Goal: Information Seeking & Learning: Learn about a topic

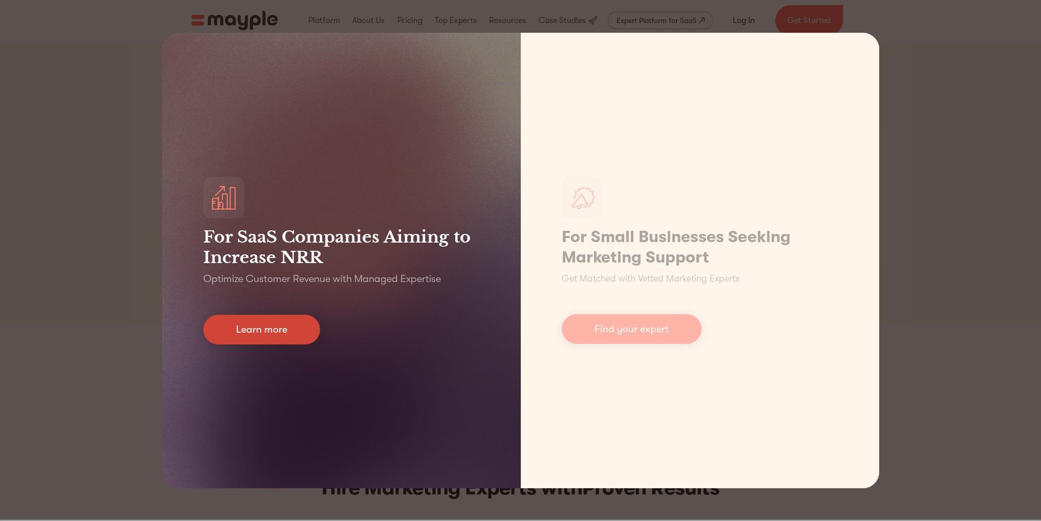
click at [291, 323] on link "Learn more" at bounding box center [261, 330] width 117 height 30
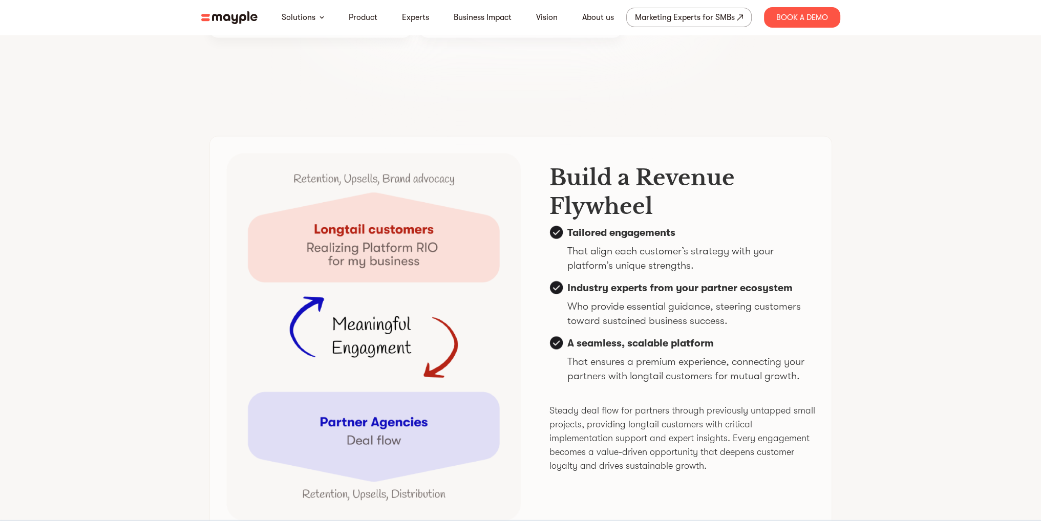
scroll to position [2764, 0]
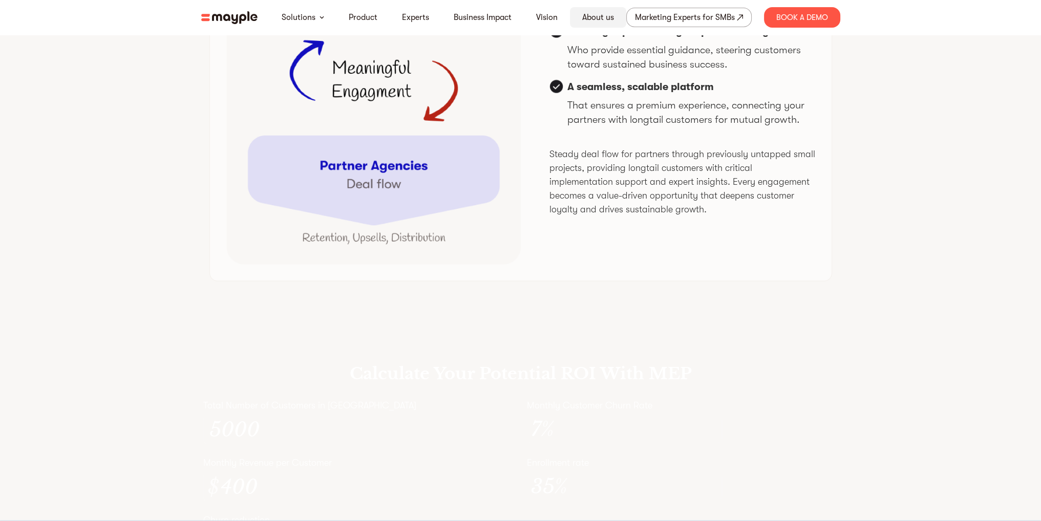
click at [603, 19] on link "About us" at bounding box center [598, 17] width 32 height 12
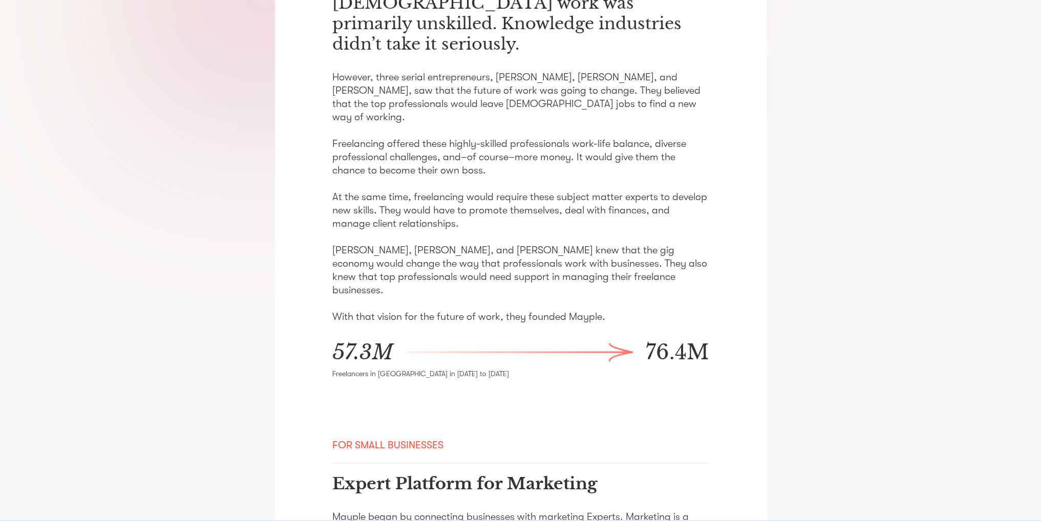
scroll to position [512, 0]
